Goal: Check status: Check status

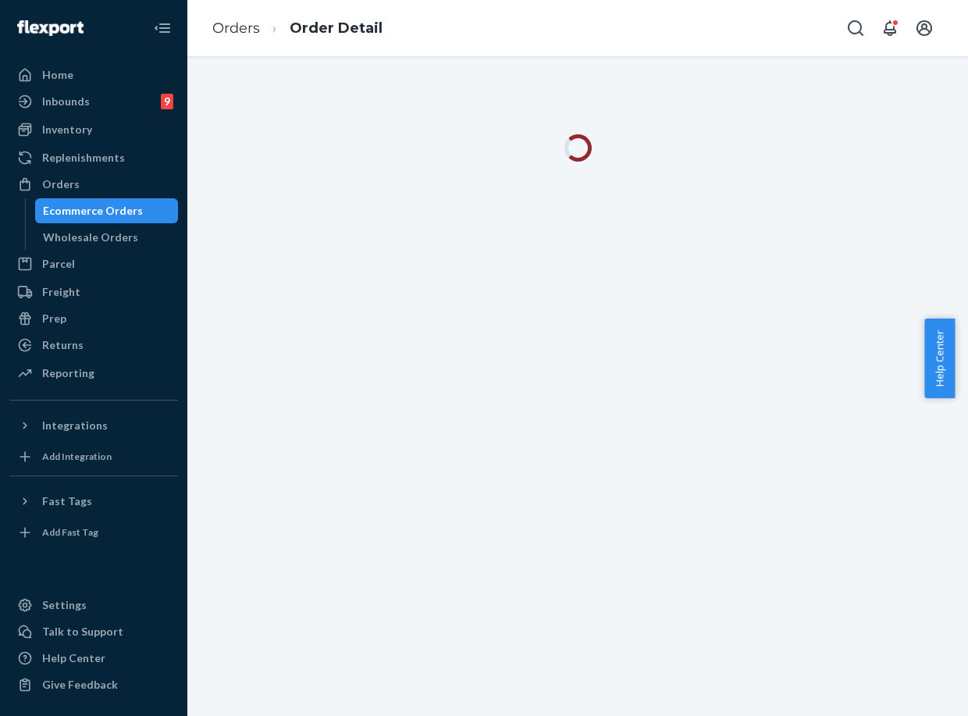
drag, startPoint x: 80, startPoint y: 236, endPoint x: 88, endPoint y: 200, distance: 37.7
click at [80, 236] on div "Wholesale Orders" at bounding box center [90, 237] width 95 height 16
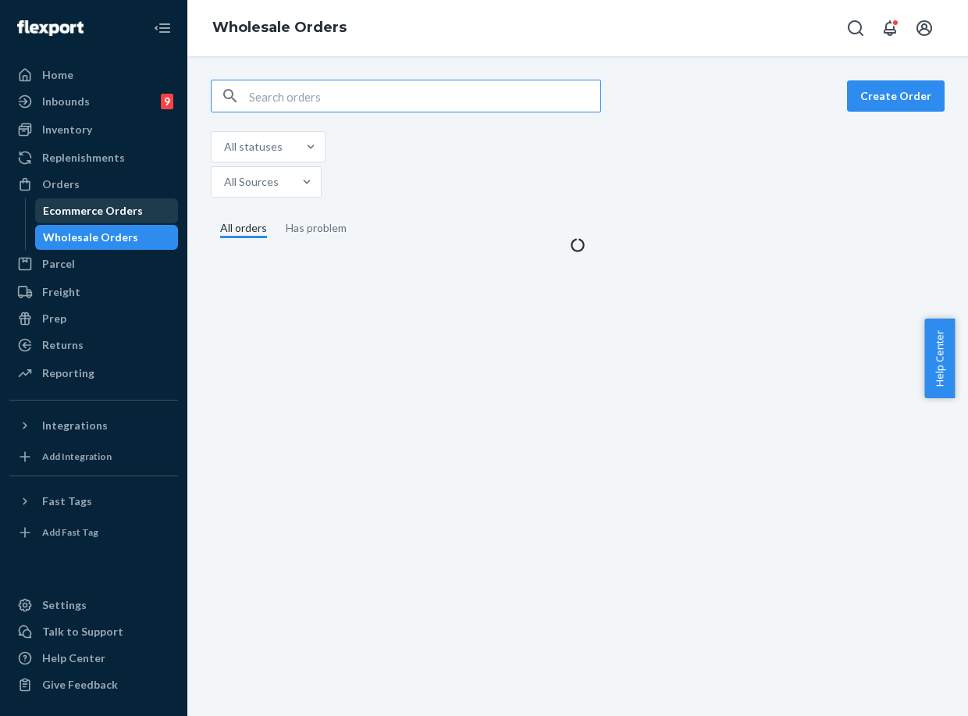
click at [88, 208] on div "Ecommerce Orders" at bounding box center [93, 211] width 100 height 16
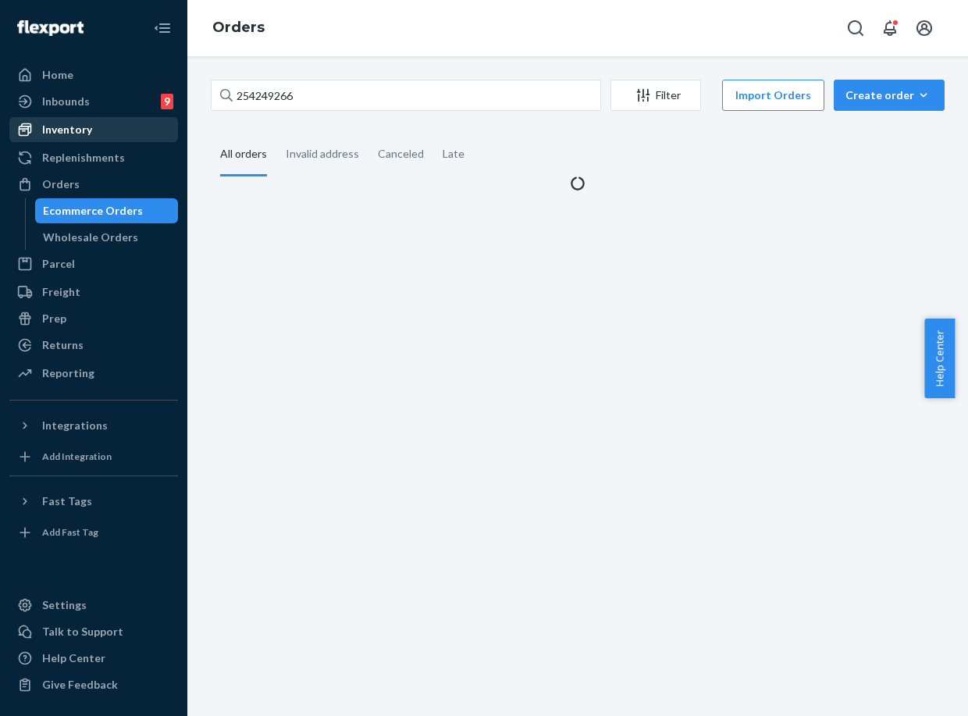
click at [112, 130] on div "Inventory" at bounding box center [93, 130] width 165 height 22
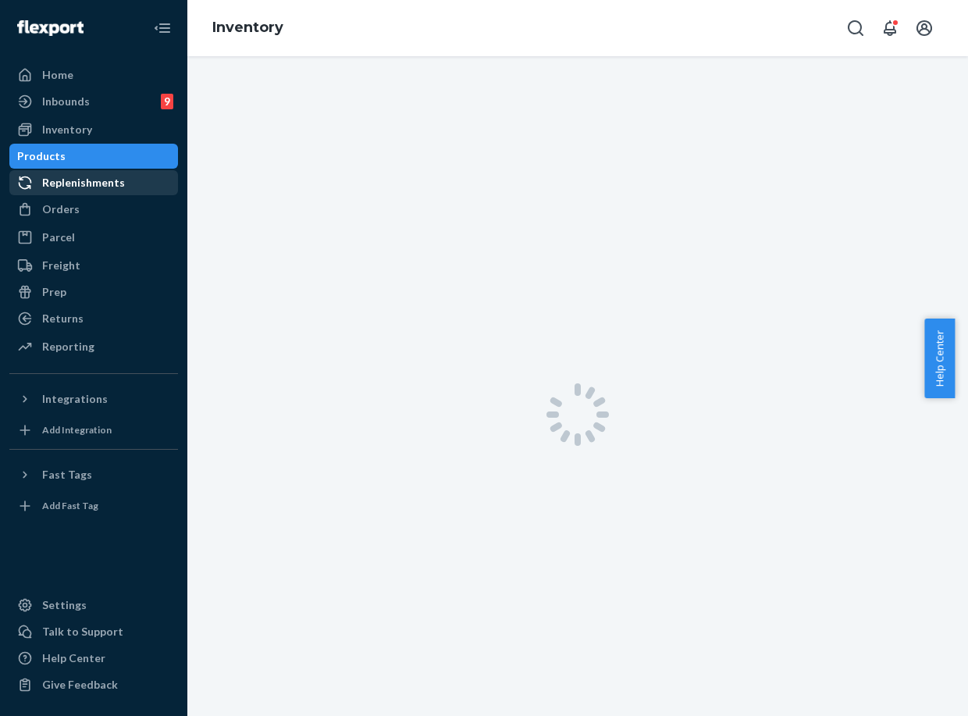
click at [94, 180] on div "Replenishments" at bounding box center [83, 183] width 83 height 16
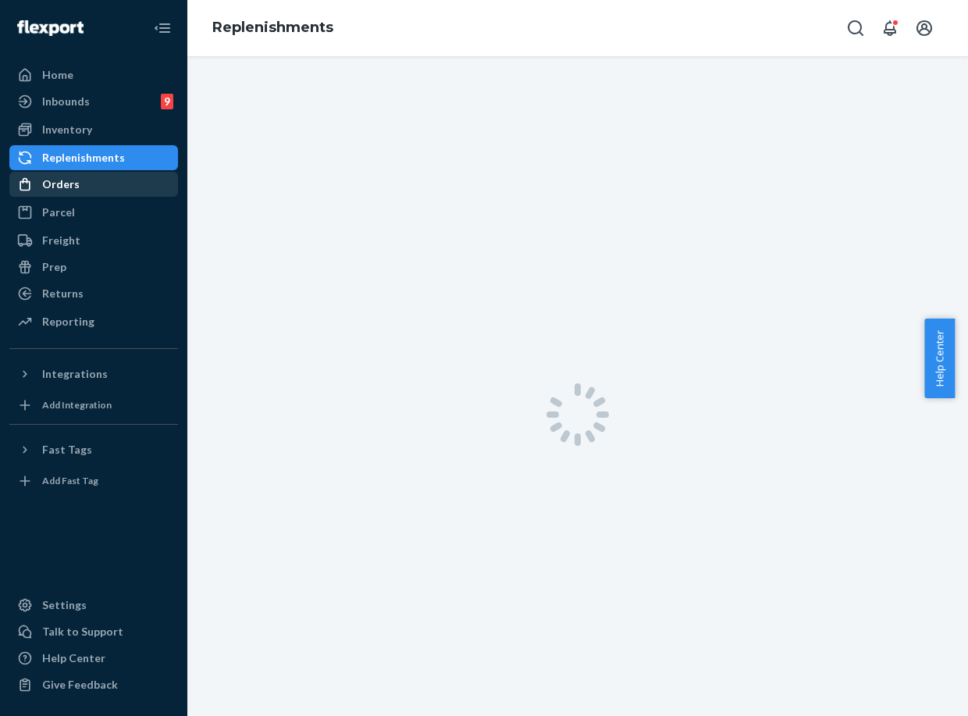
click at [94, 187] on div "Orders" at bounding box center [93, 184] width 165 height 22
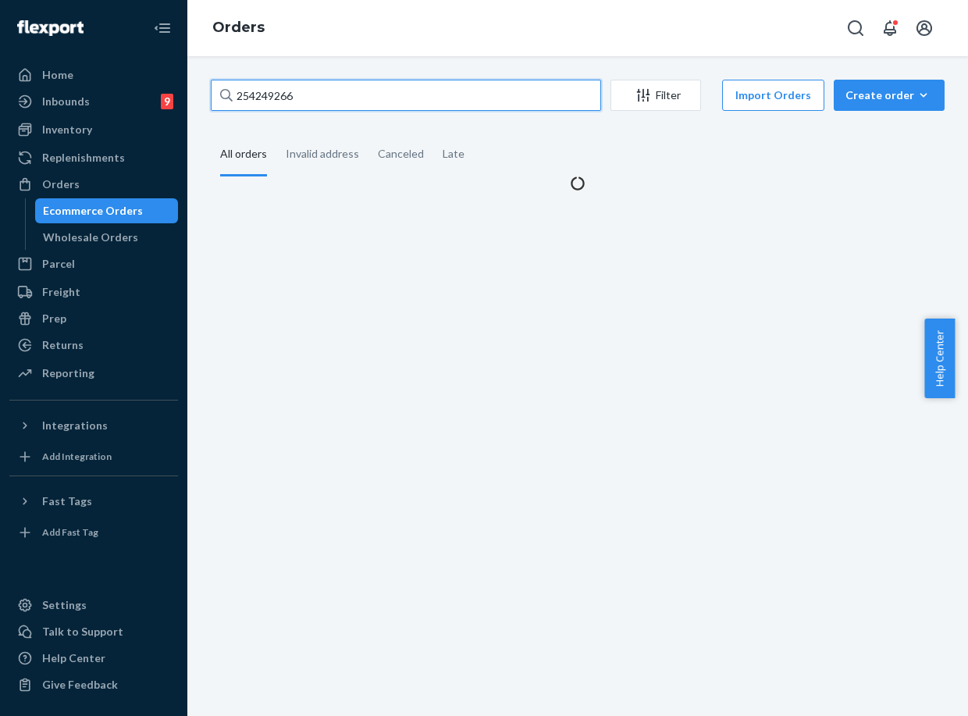
click at [271, 93] on input "254249266" at bounding box center [406, 95] width 390 height 31
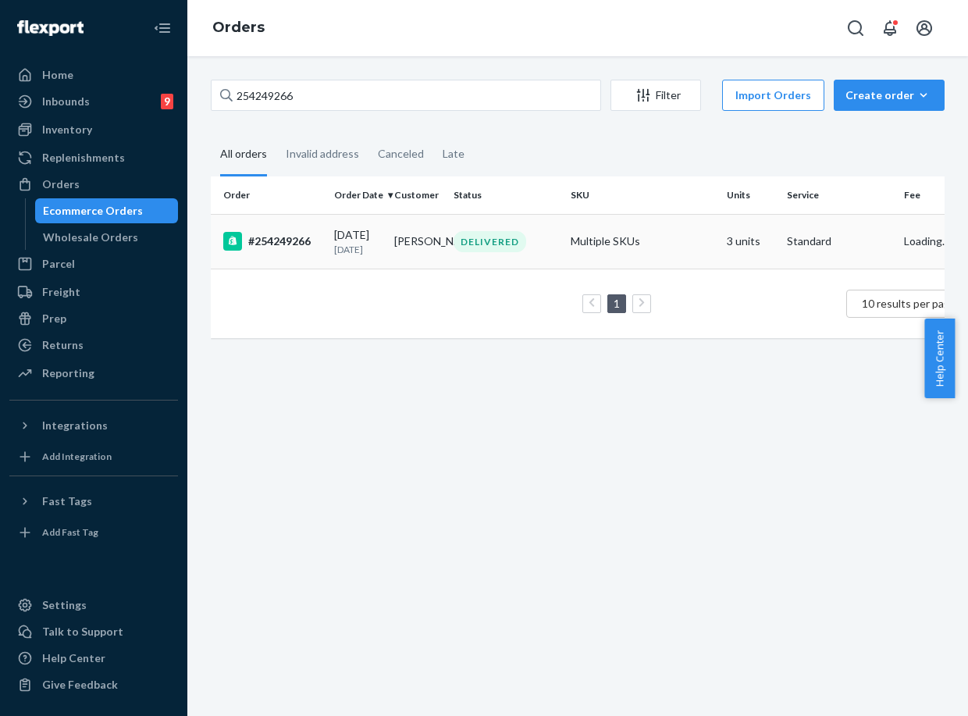
click at [341, 240] on div "[DATE] [DATE]" at bounding box center [358, 241] width 48 height 29
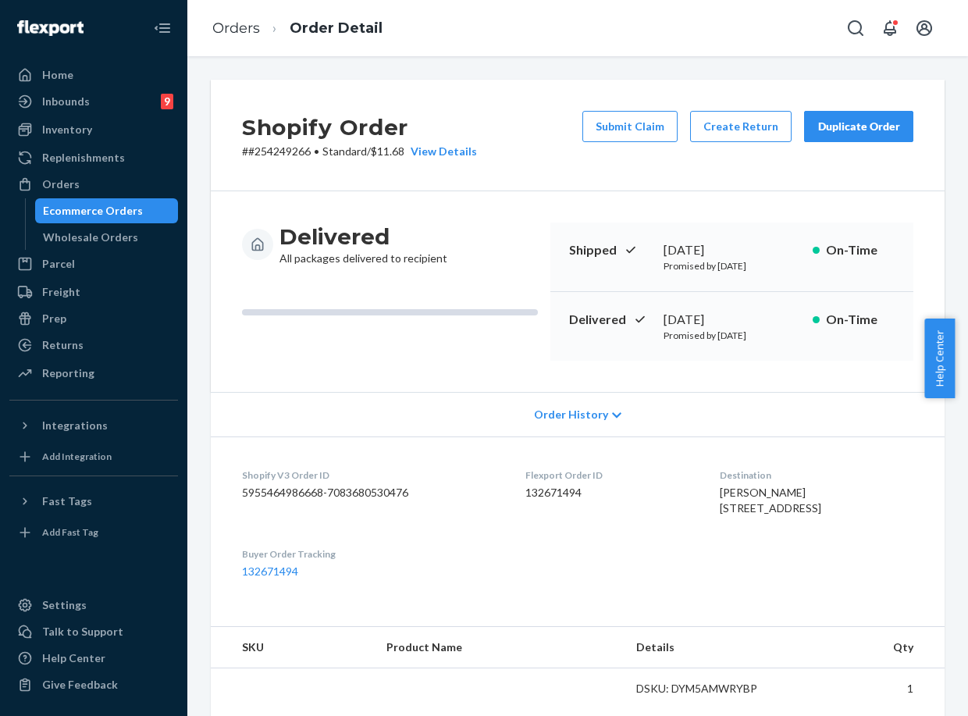
click at [856, 129] on div "Duplicate Order" at bounding box center [858, 127] width 83 height 16
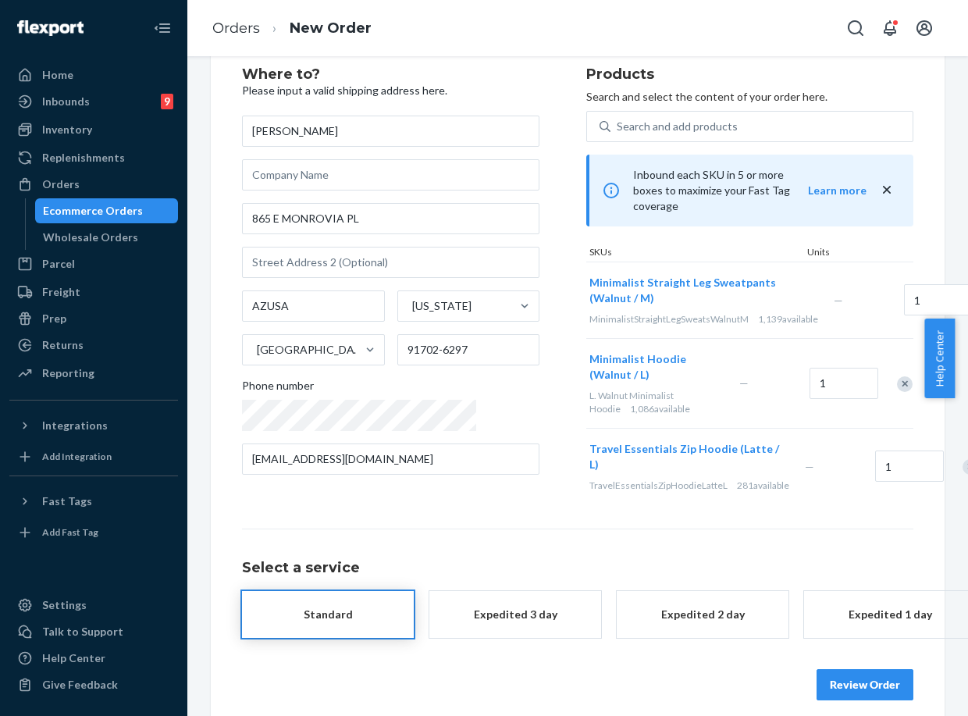
scroll to position [68, 0]
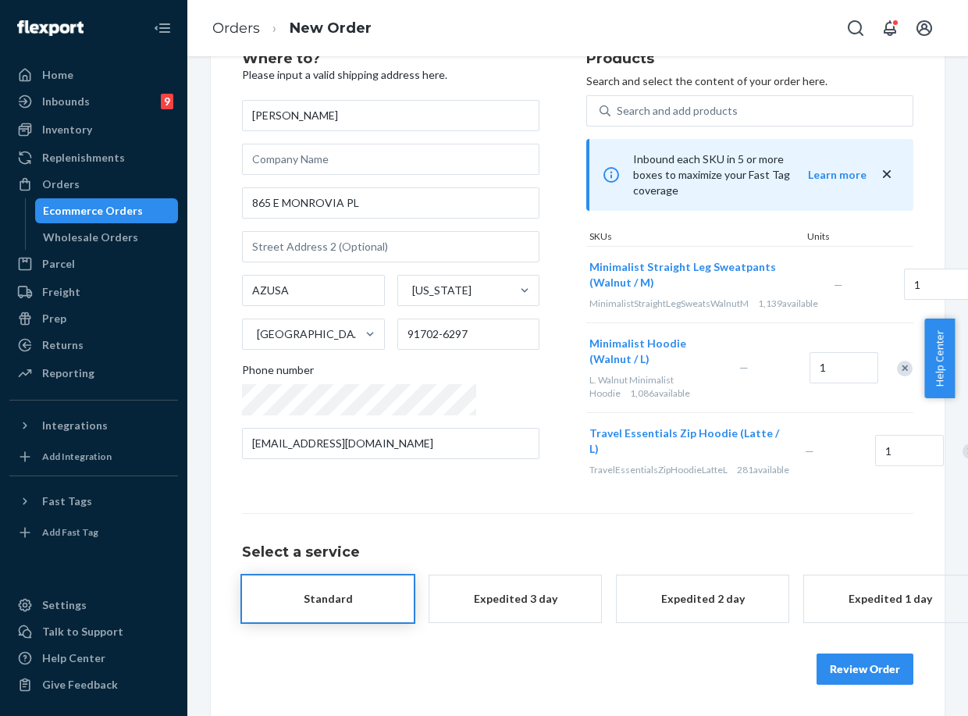
click at [878, 653] on button "Review Order" at bounding box center [864, 668] width 97 height 31
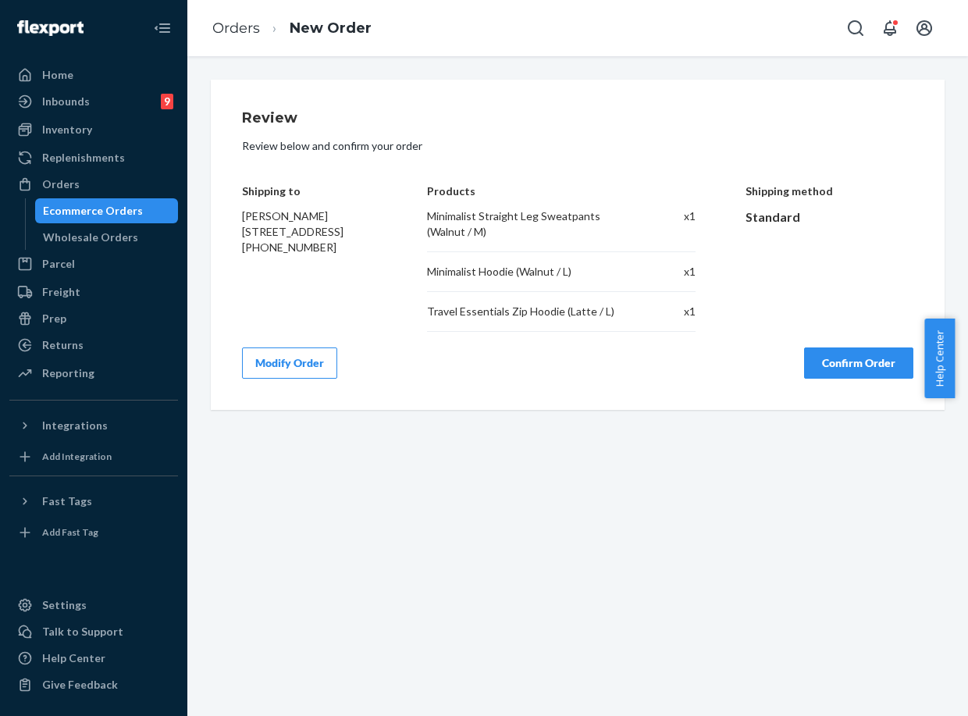
click at [872, 356] on button "Confirm Order" at bounding box center [858, 362] width 109 height 31
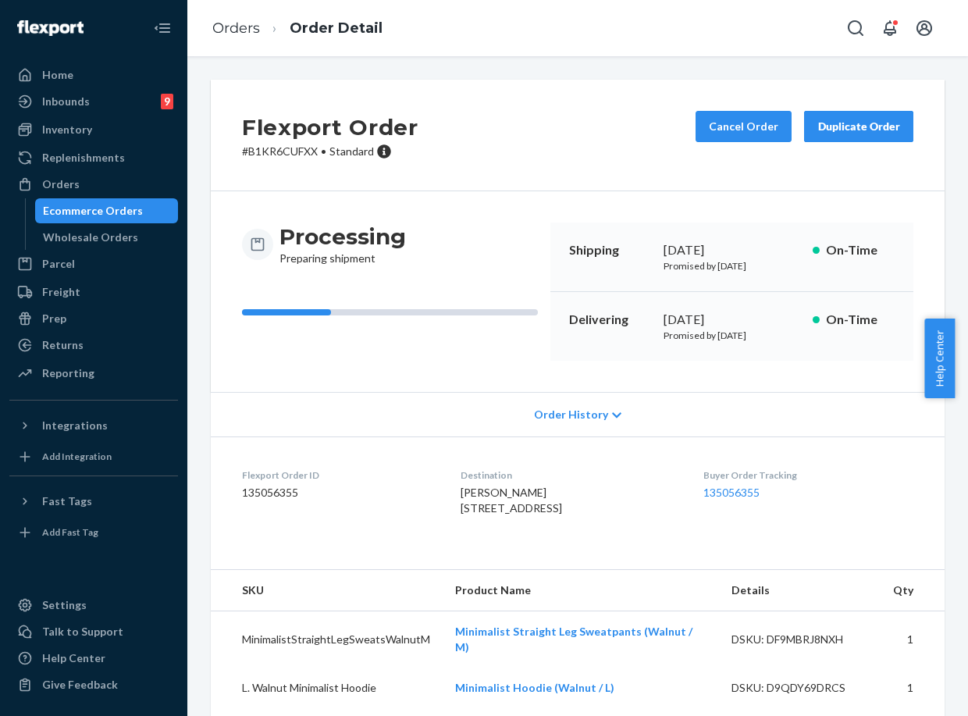
drag, startPoint x: 654, startPoint y: 320, endPoint x: 725, endPoint y: 307, distance: 72.2
click at [725, 307] on div "Delivering [DATE] Promised by [DATE] On-Time" at bounding box center [731, 326] width 363 height 69
copy div "[DATE]"
click at [747, 485] on link "135056355" at bounding box center [731, 491] width 56 height 13
click at [218, 22] on link "Orders" at bounding box center [236, 28] width 48 height 17
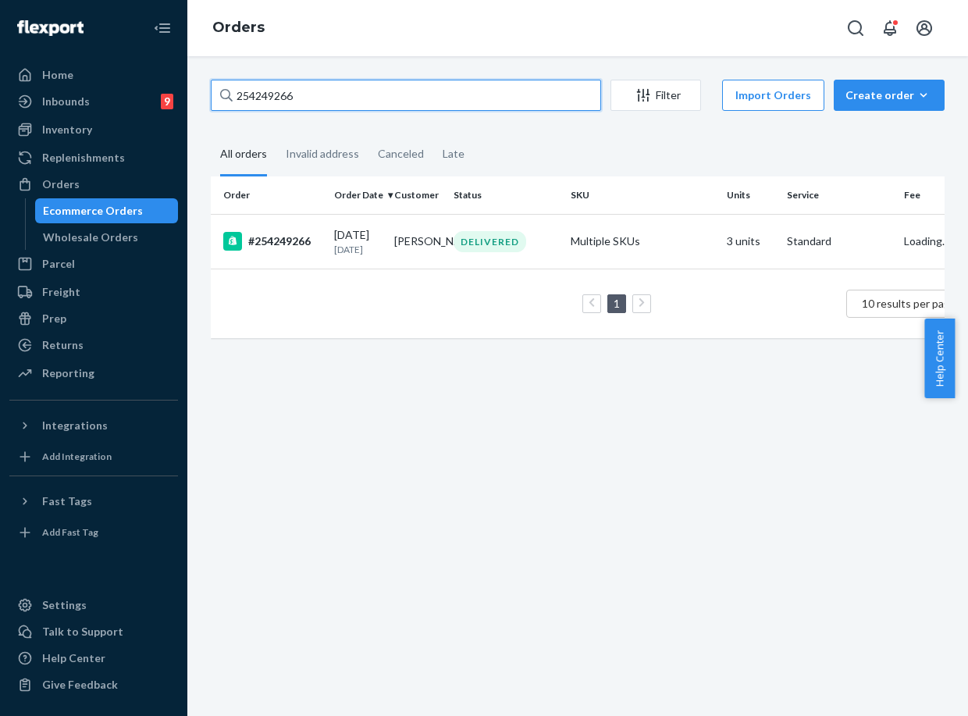
click at [275, 87] on input "254249266" at bounding box center [406, 95] width 390 height 31
paste input "Hi [PERSON_NAME],"
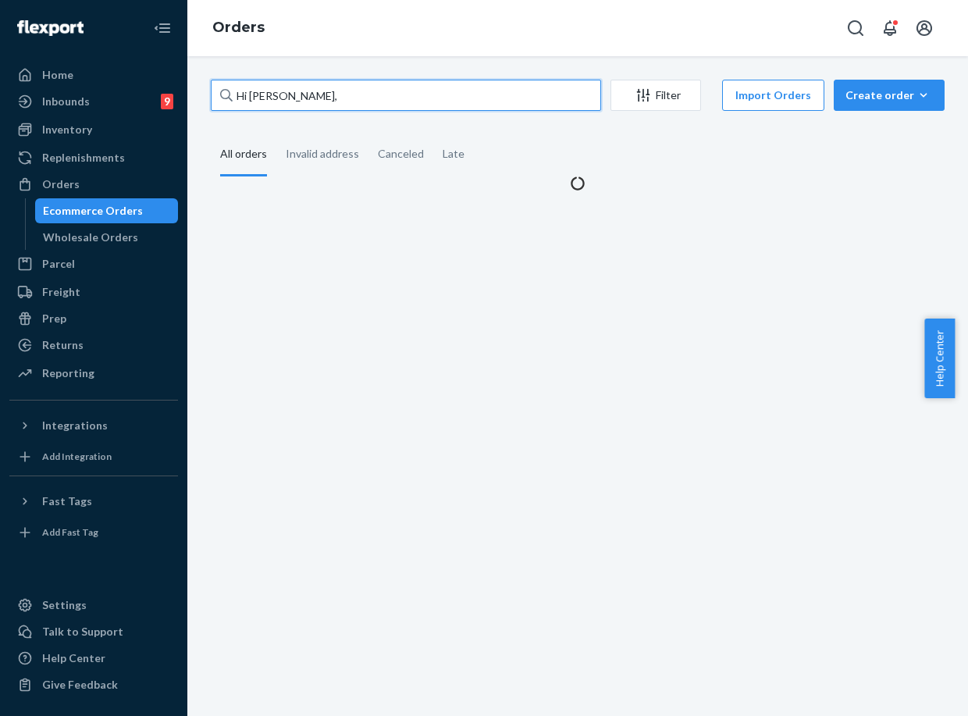
click at [258, 105] on input "Hi [PERSON_NAME]," at bounding box center [406, 95] width 390 height 31
paste input "254766567"
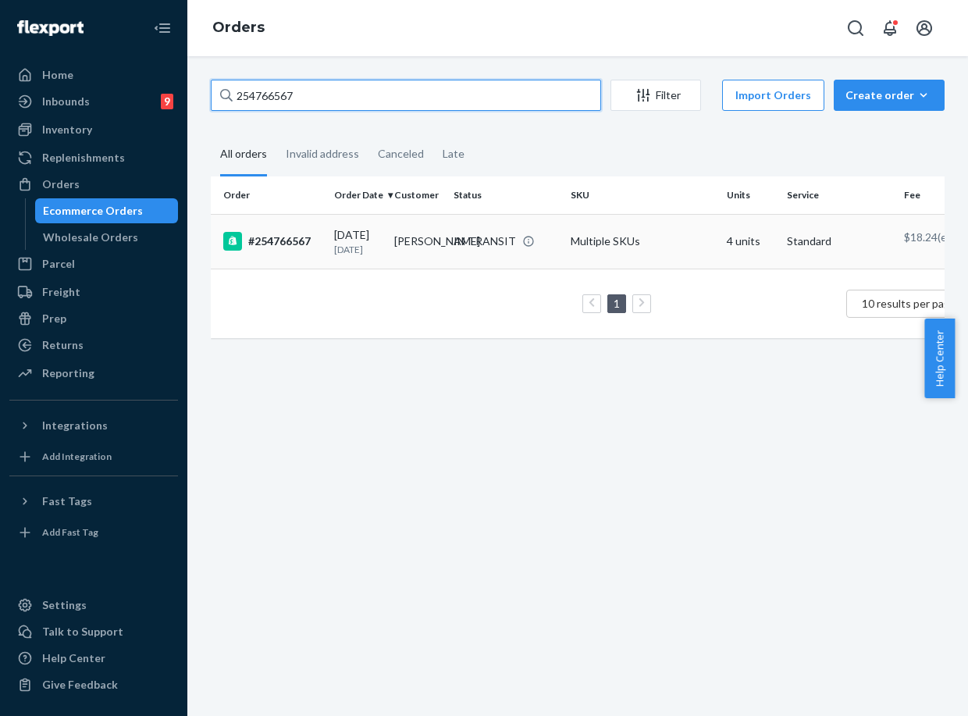
type input "254766567"
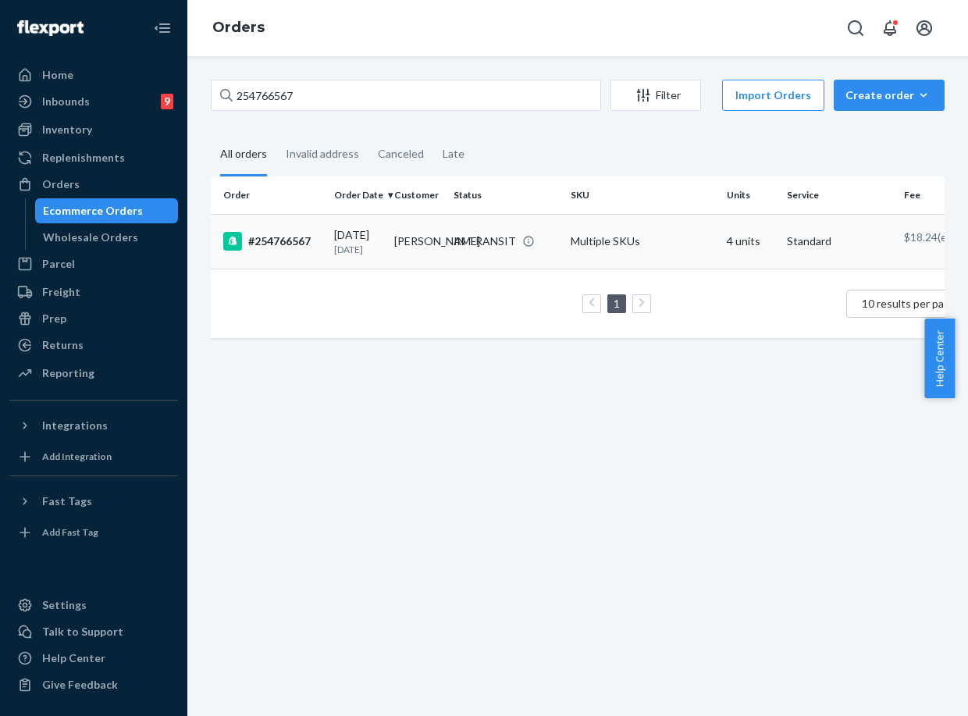
click at [384, 264] on td "[DATE] [DATE]" at bounding box center [358, 241] width 60 height 55
